Goal: Task Accomplishment & Management: Use online tool/utility

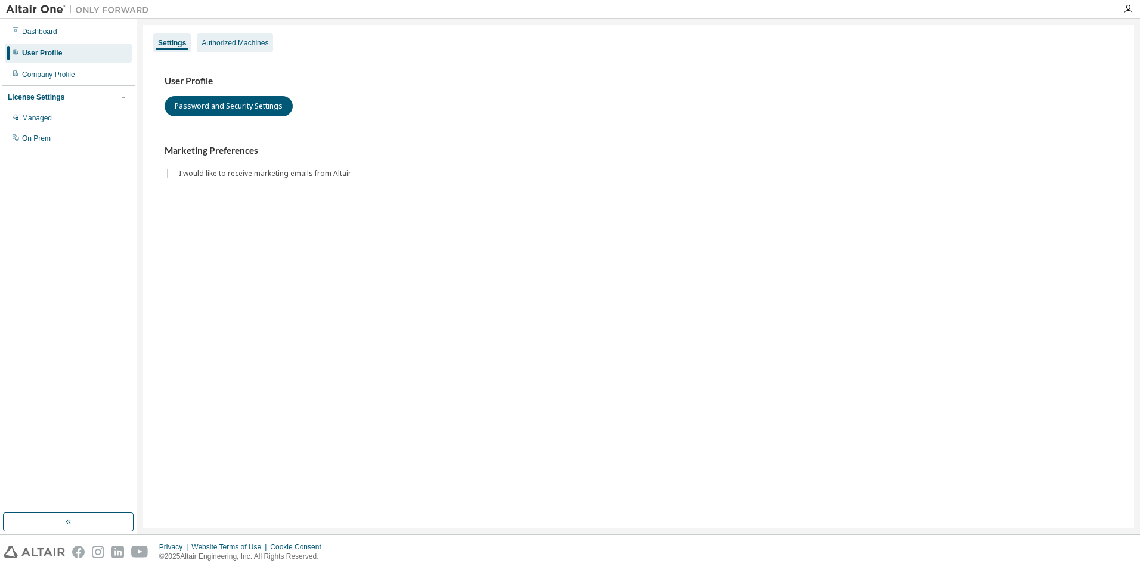
click at [246, 45] on div "Authorized Machines" at bounding box center [234, 43] width 67 height 10
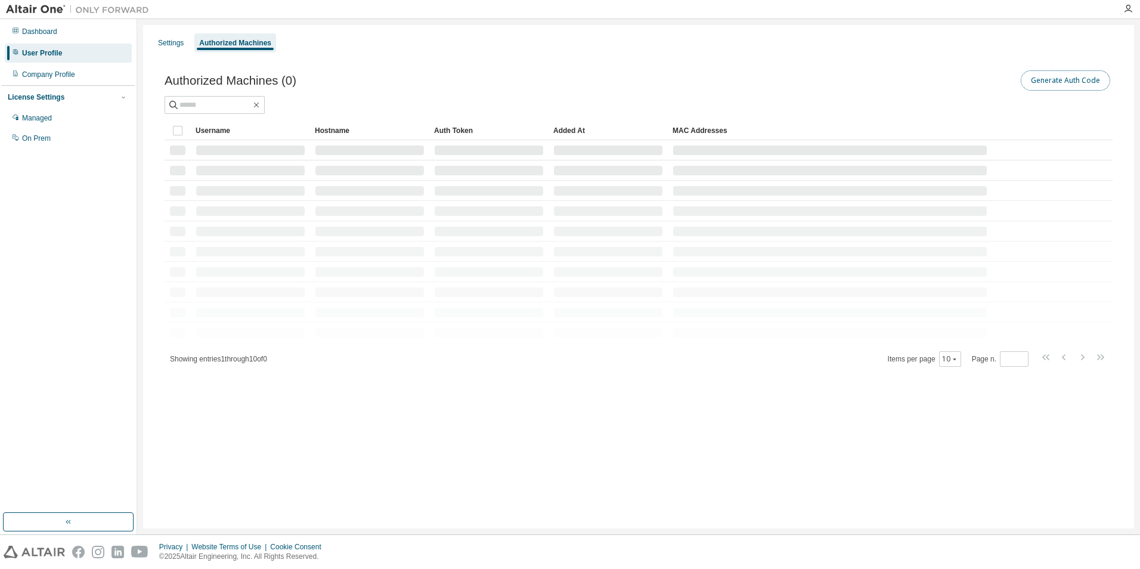
click at [1074, 82] on button "Generate Auth Code" at bounding box center [1064, 80] width 89 height 20
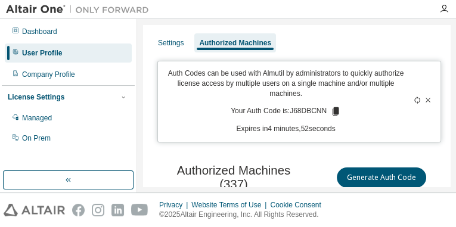
drag, startPoint x: 422, startPoint y: 13, endPoint x: 440, endPoint y: 11, distance: 18.0
click at [423, 13] on div at bounding box center [293, 9] width 277 height 18
click at [441, 9] on icon "button" at bounding box center [444, 9] width 10 height 10
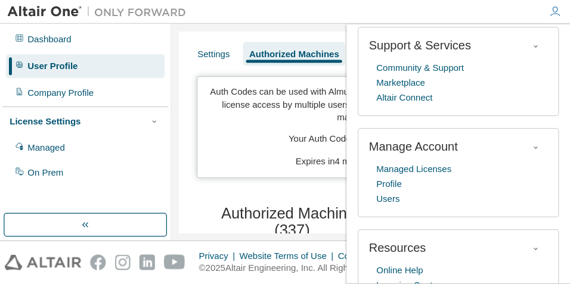
scroll to position [91, 0]
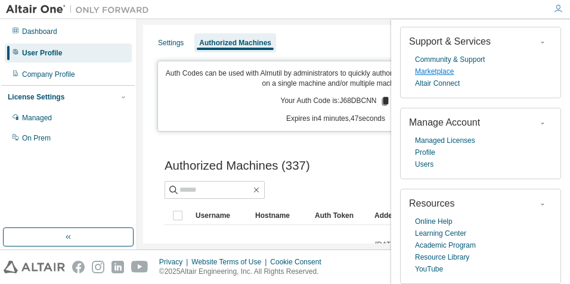
click at [448, 72] on link "Marketplace" at bounding box center [434, 72] width 39 height 12
